Goal: Task Accomplishment & Management: Manage account settings

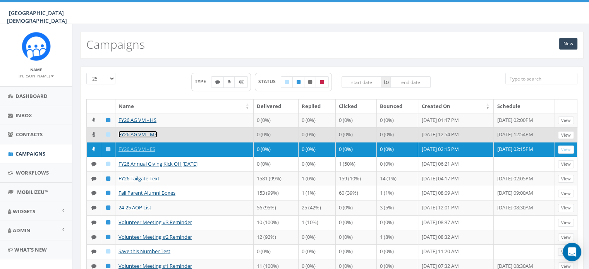
click at [139, 136] on link "FY26 AG VM - MS" at bounding box center [138, 134] width 39 height 7
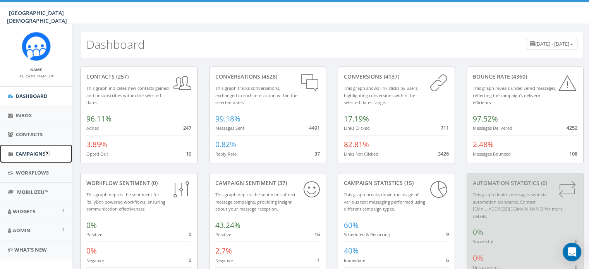
click at [13, 152] on link "Campaigns" at bounding box center [36, 153] width 72 height 19
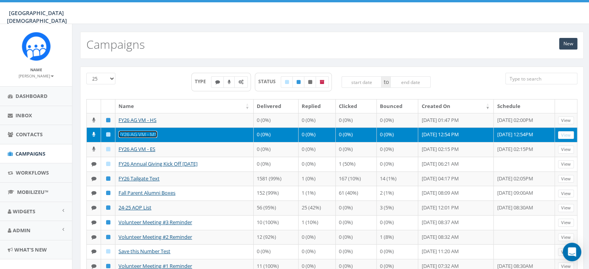
click at [140, 135] on link "FY26 AG VM - MS" at bounding box center [138, 134] width 39 height 7
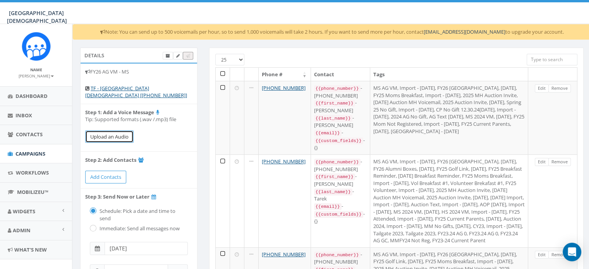
click at [125, 134] on button "Upload an Audio" at bounding box center [109, 137] width 48 height 13
click at [121, 136] on button "Upload an Audio" at bounding box center [109, 137] width 48 height 13
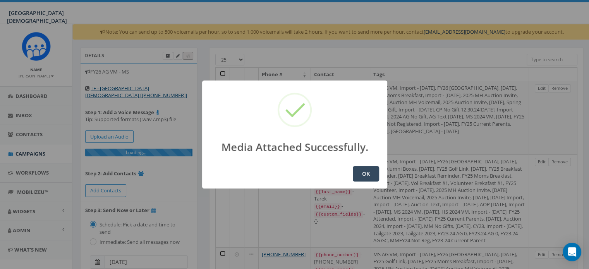
click at [369, 177] on button "OK" at bounding box center [366, 173] width 26 height 15
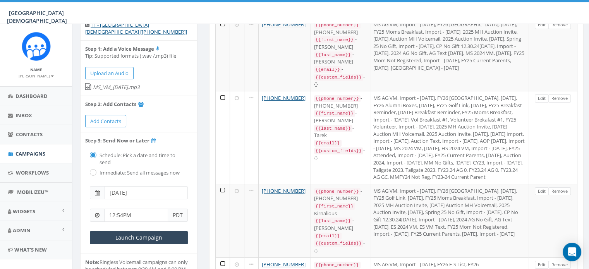
scroll to position [66, 0]
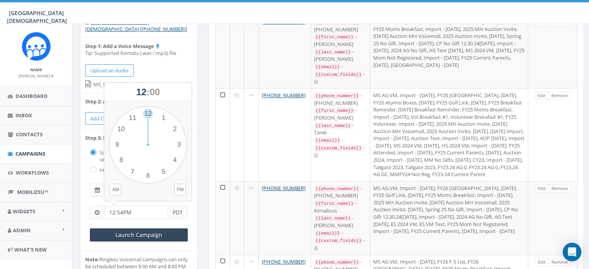
click at [139, 210] on input "12:54PM" at bounding box center [136, 212] width 64 height 13
click at [173, 125] on div "1 2 3 4 5 6 7 8 9 10 11 12 00 05 10 15 20 25 30 35 40 45 50 55" at bounding box center [147, 144] width 77 height 77
click at [150, 113] on div "1 2 3 4 5 6 7 8 9 10 11 12 00 05 10 15 20 25 30 35 40 45 50 55" at bounding box center [147, 144] width 77 height 77
type input "02:00PM"
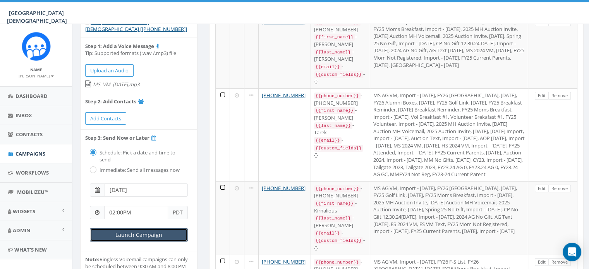
click at [142, 232] on input "Launch Campaign" at bounding box center [139, 234] width 98 height 13
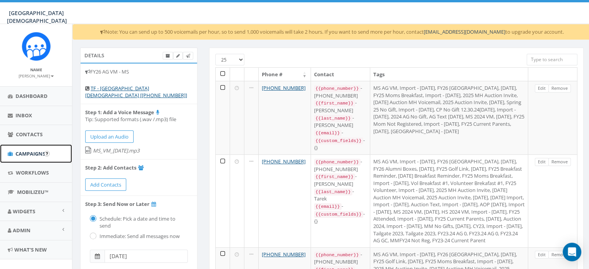
click at [26, 151] on span "Campaigns" at bounding box center [30, 153] width 30 height 7
